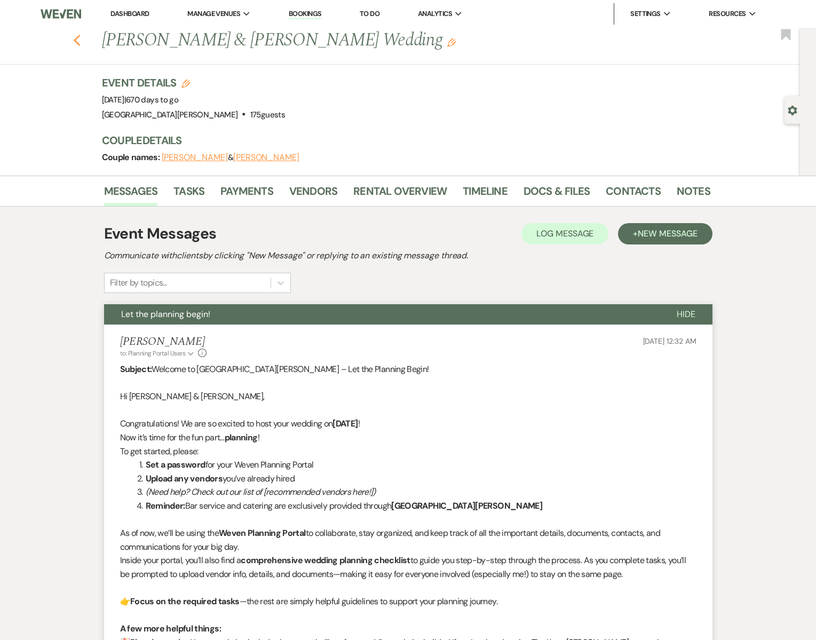
click at [78, 39] on icon "Previous" at bounding box center [77, 40] width 8 height 13
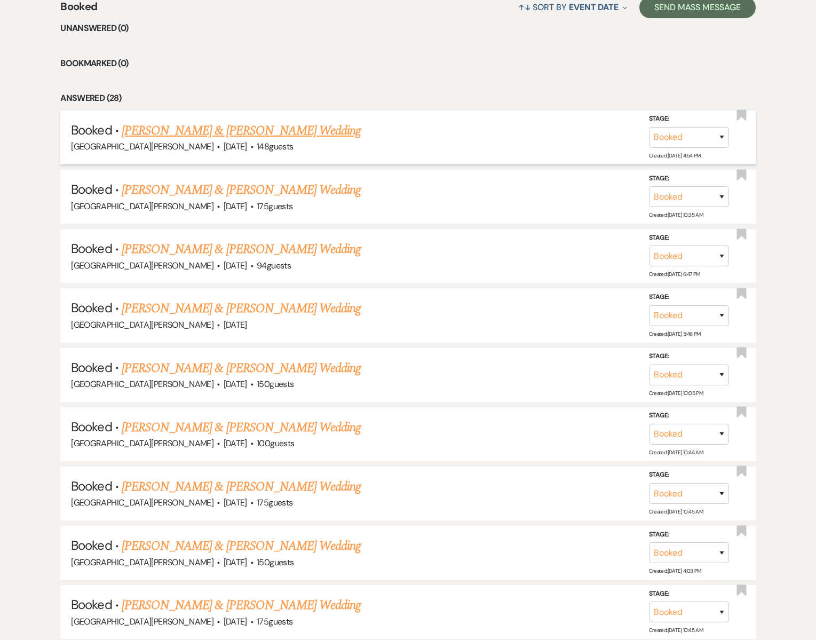
scroll to position [435, 0]
click at [171, 124] on link "[PERSON_NAME] & [PERSON_NAME] Wedding" at bounding box center [241, 131] width 239 height 19
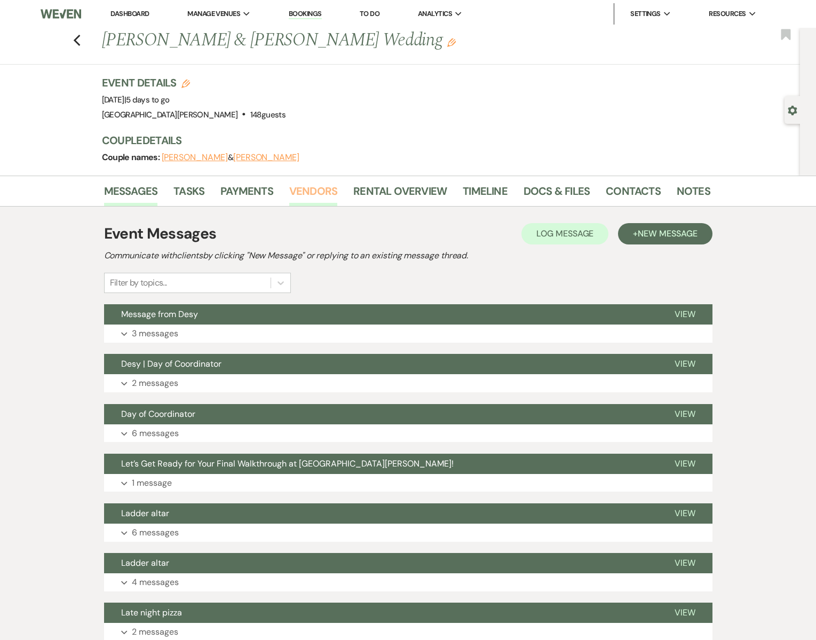
click at [300, 191] on link "Vendors" at bounding box center [313, 194] width 48 height 23
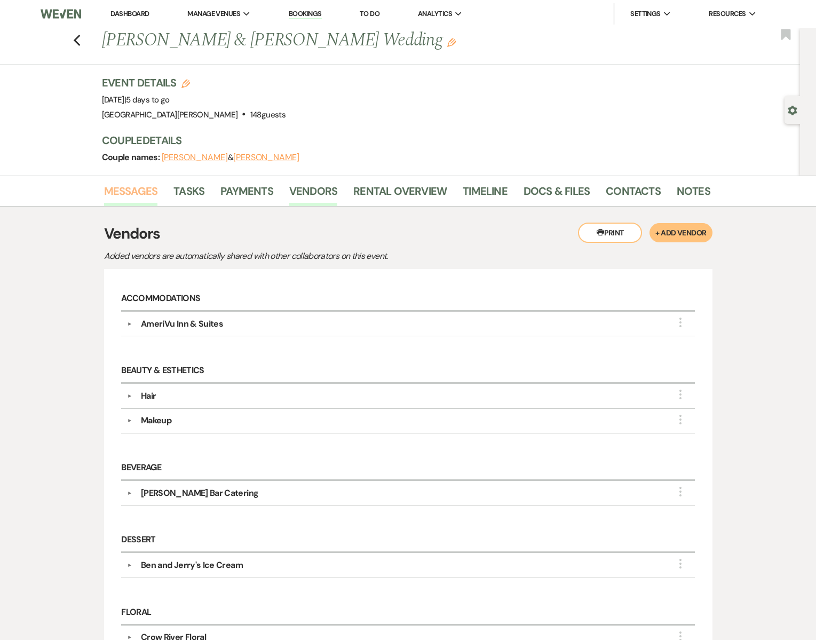
click at [143, 192] on link "Messages" at bounding box center [131, 194] width 54 height 23
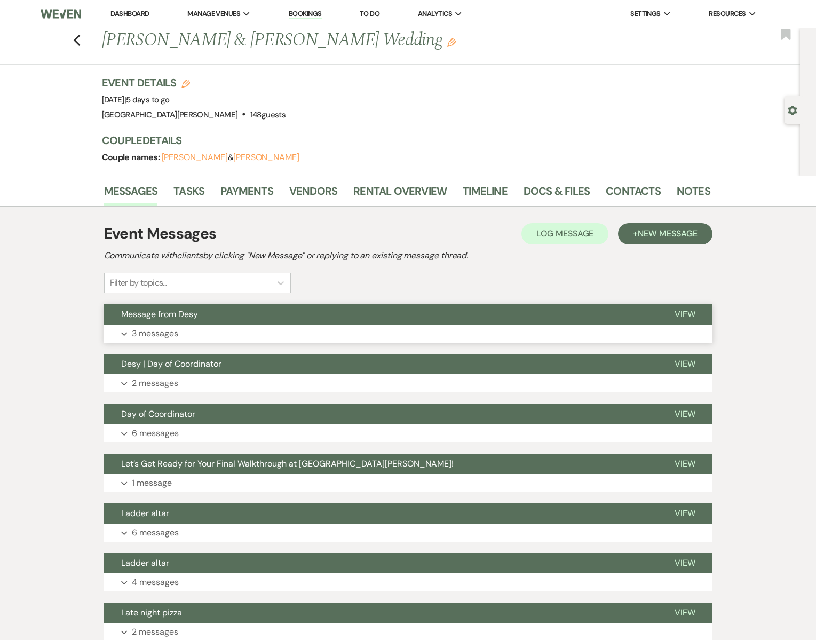
click at [157, 319] on span "Message from Desy" at bounding box center [159, 314] width 77 height 11
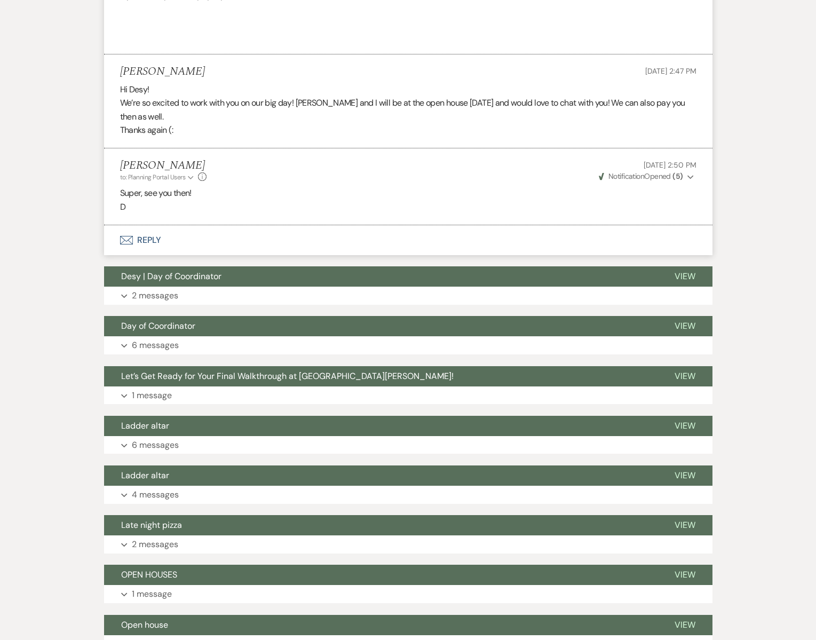
scroll to position [516, 0]
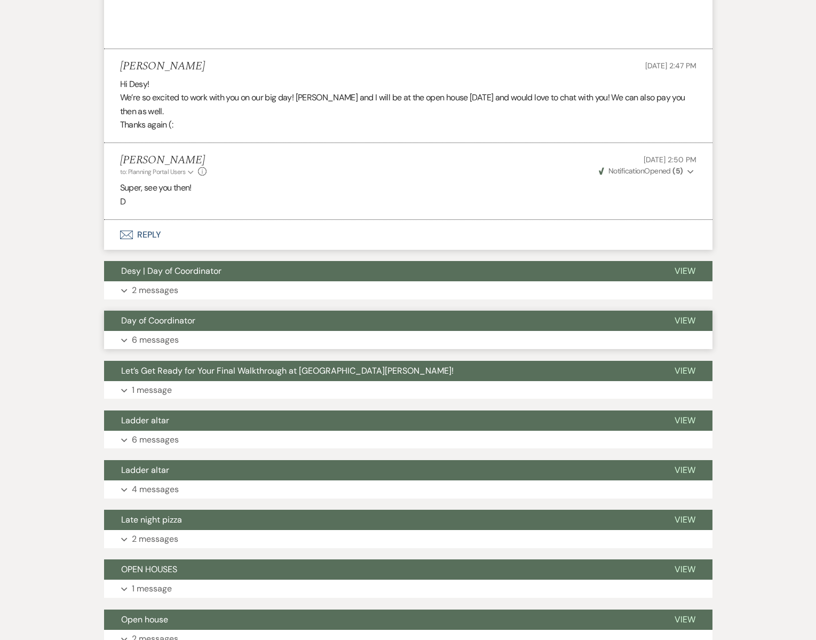
click at [160, 333] on button "Expand 6 messages" at bounding box center [408, 340] width 608 height 18
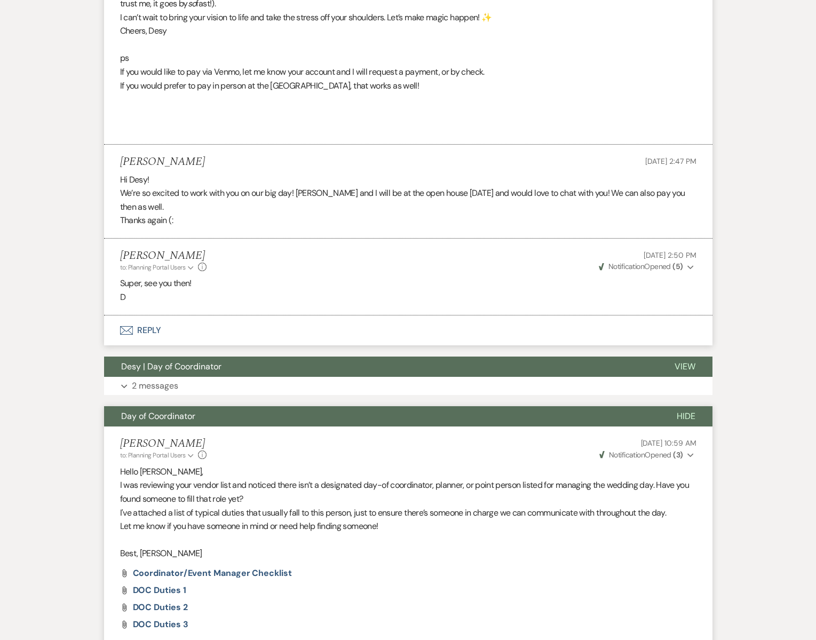
scroll to position [453, 0]
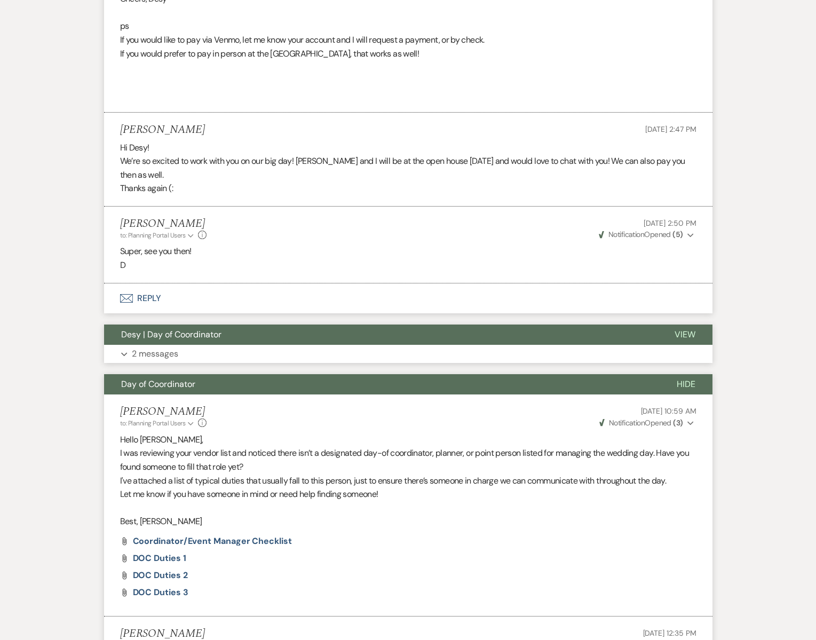
click at [156, 336] on span "Desy | Day of Coordinator" at bounding box center [171, 334] width 100 height 11
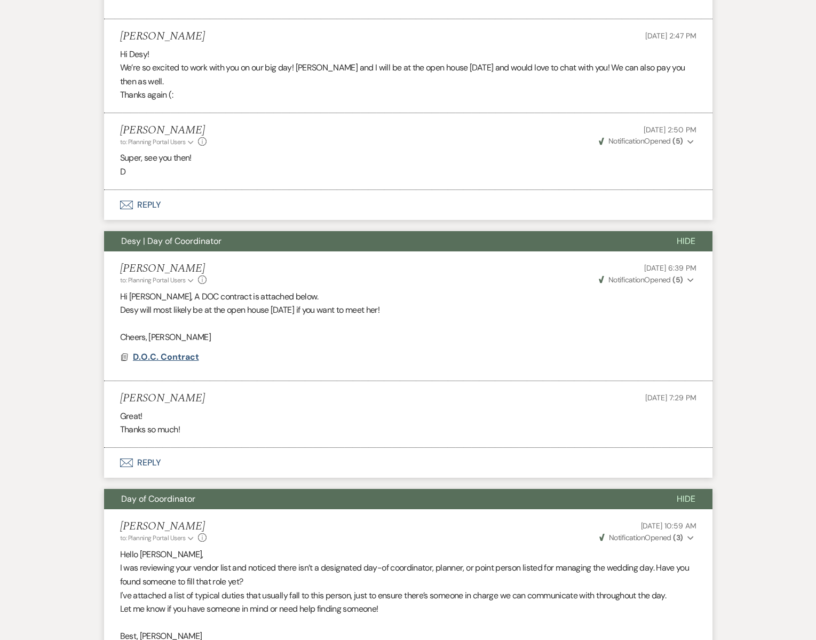
scroll to position [548, 0]
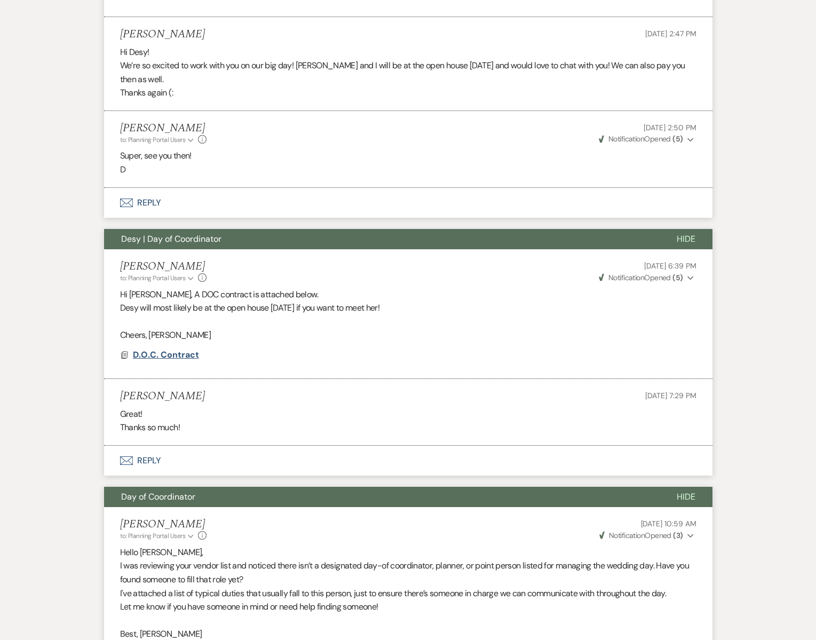
click at [156, 358] on span "D.O.C. Contract" at bounding box center [166, 354] width 66 height 11
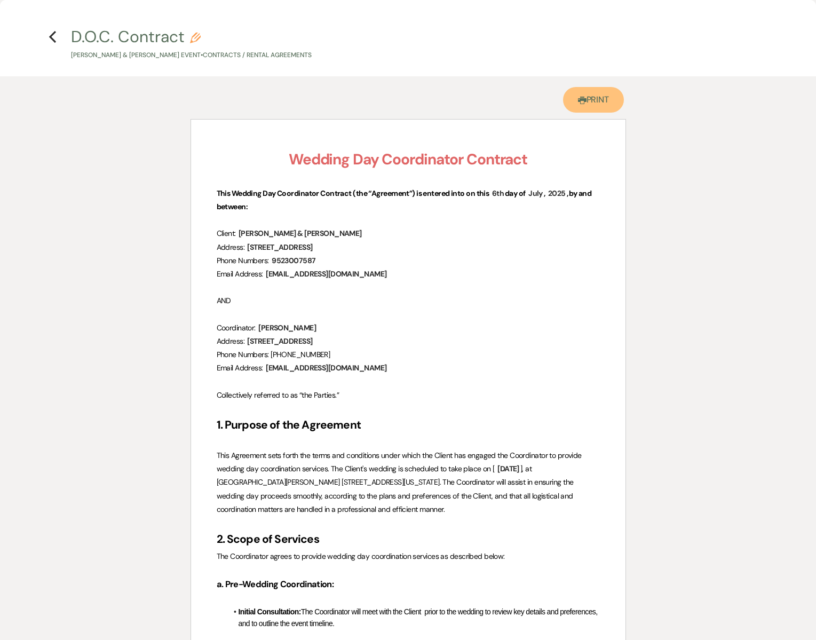
click at [591, 103] on link "Printer Print" at bounding box center [593, 100] width 61 height 26
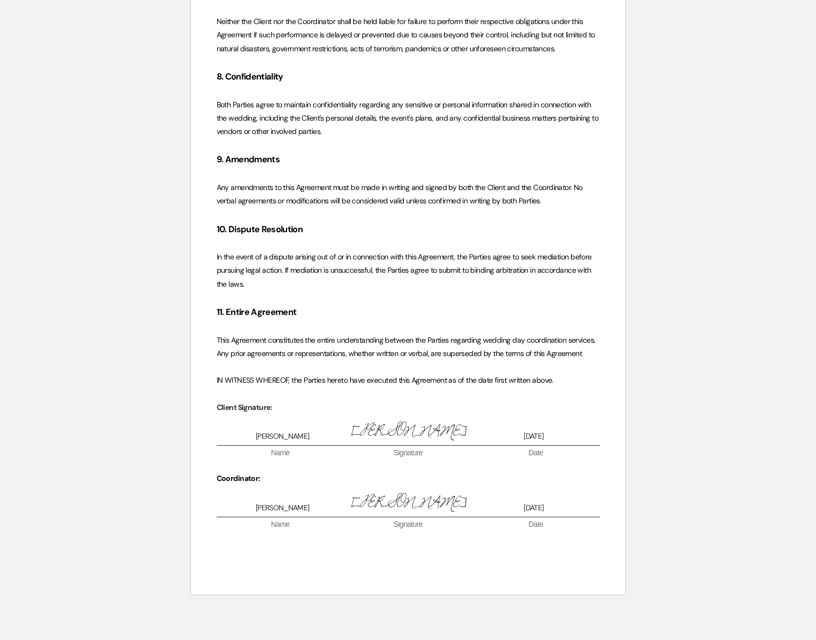
scroll to position [1942, 0]
